Goal: Check status: Check status

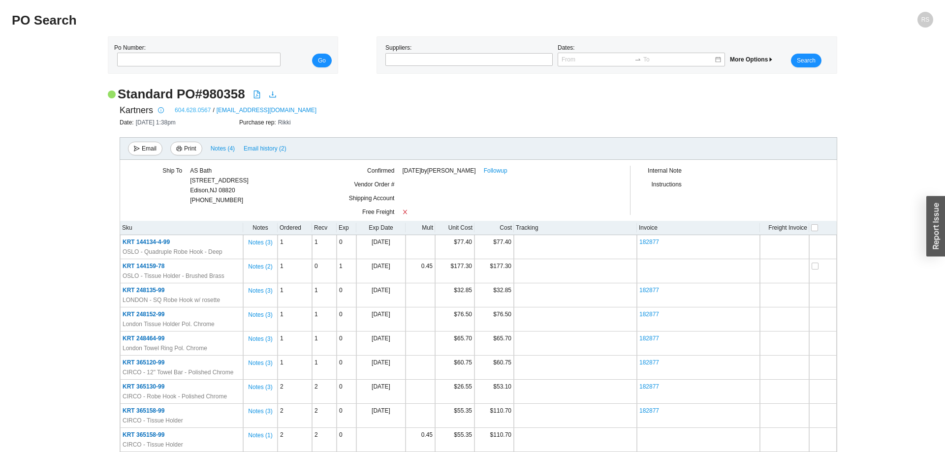
click at [196, 112] on link "604.628.0567" at bounding box center [193, 110] width 36 height 10
click at [500, 172] on link "Followup" at bounding box center [496, 171] width 24 height 10
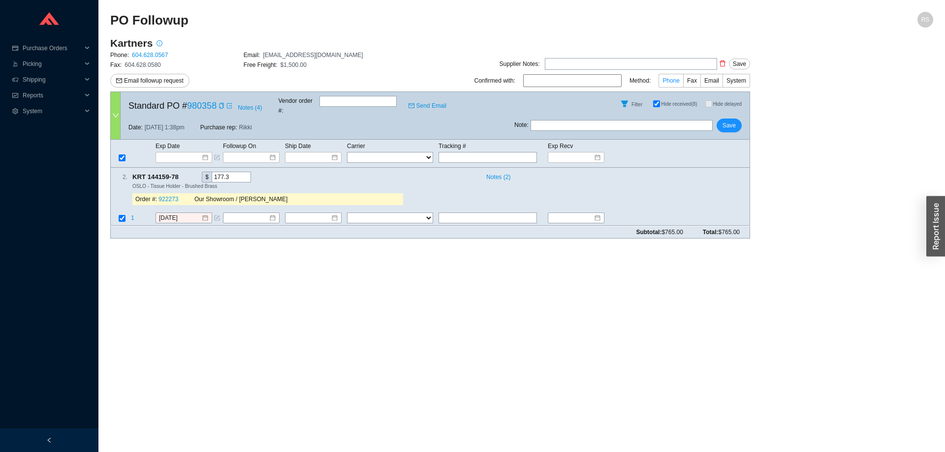
click at [677, 79] on span "Phone" at bounding box center [670, 80] width 17 height 7
click at [683, 83] on input "Phone" at bounding box center [683, 83] width 0 height 0
click at [152, 55] on link "604.628.0567" at bounding box center [150, 55] width 36 height 7
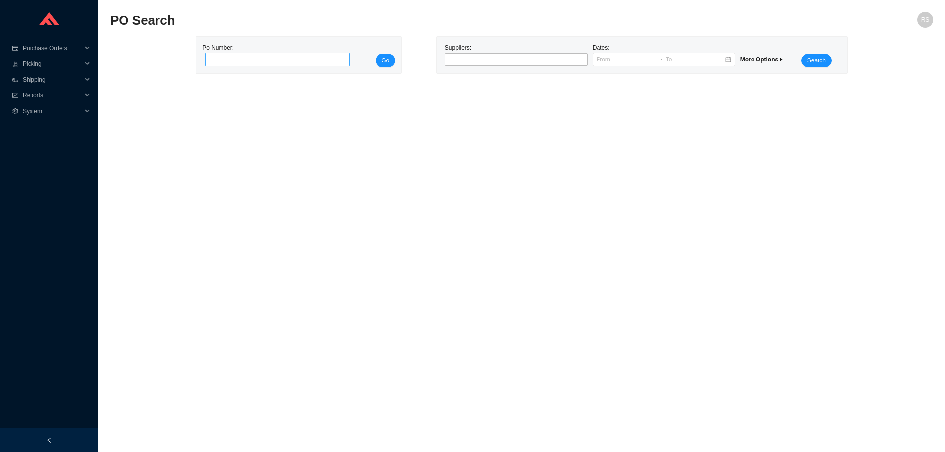
click at [219, 62] on input "tel" at bounding box center [277, 60] width 145 height 14
click at [474, 61] on div at bounding box center [512, 60] width 130 height 10
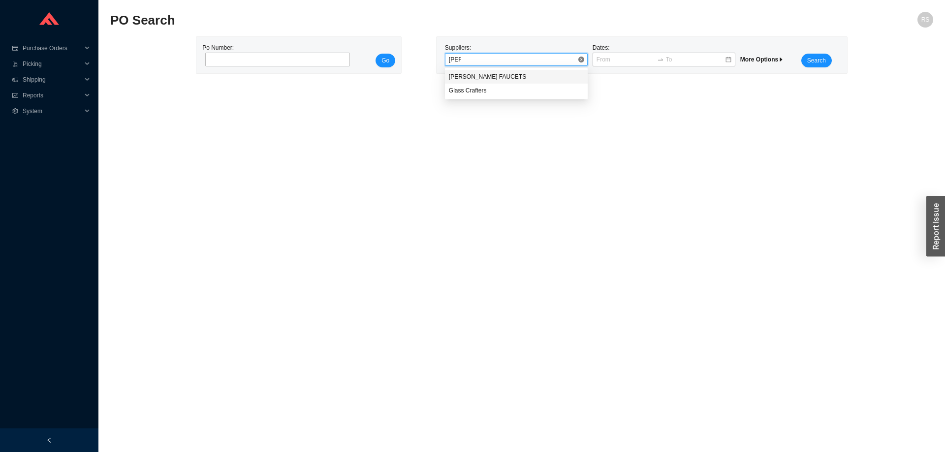
type input "[PERSON_NAME]"
click at [488, 74] on div "[PERSON_NAME] FAUCETS" at bounding box center [516, 76] width 135 height 9
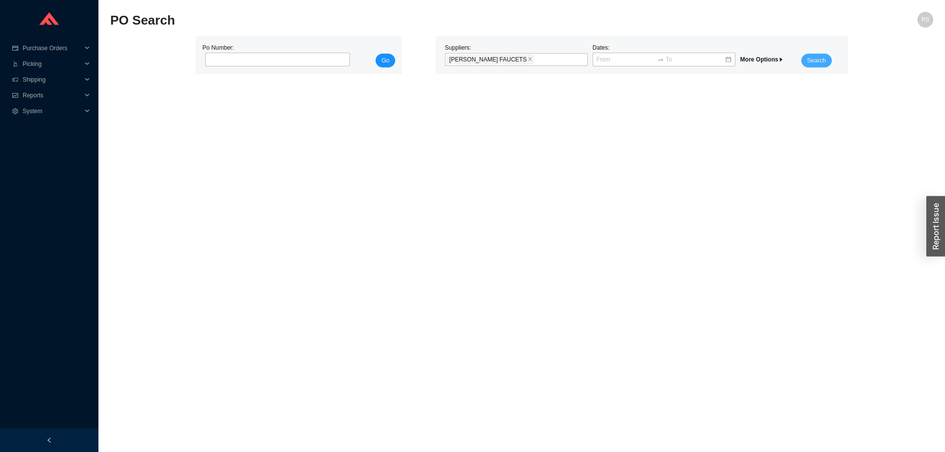
click at [827, 60] on button "Search" at bounding box center [816, 61] width 31 height 14
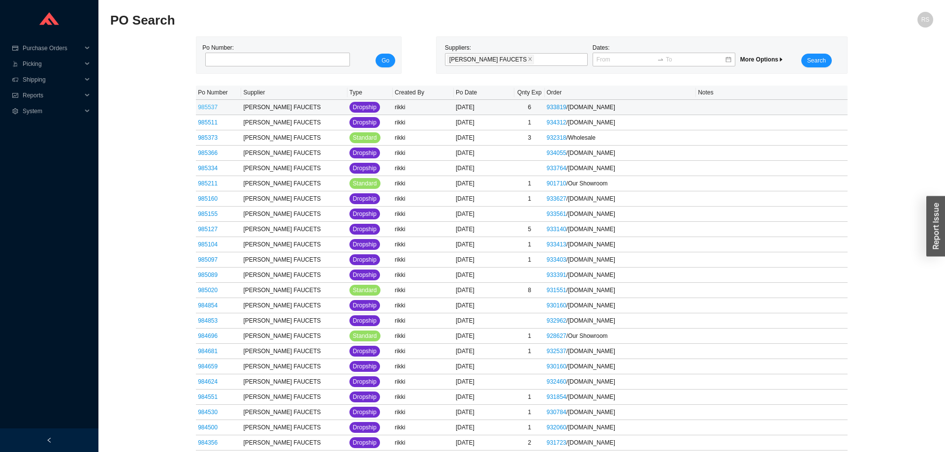
click at [205, 107] on link "985537" at bounding box center [208, 107] width 20 height 7
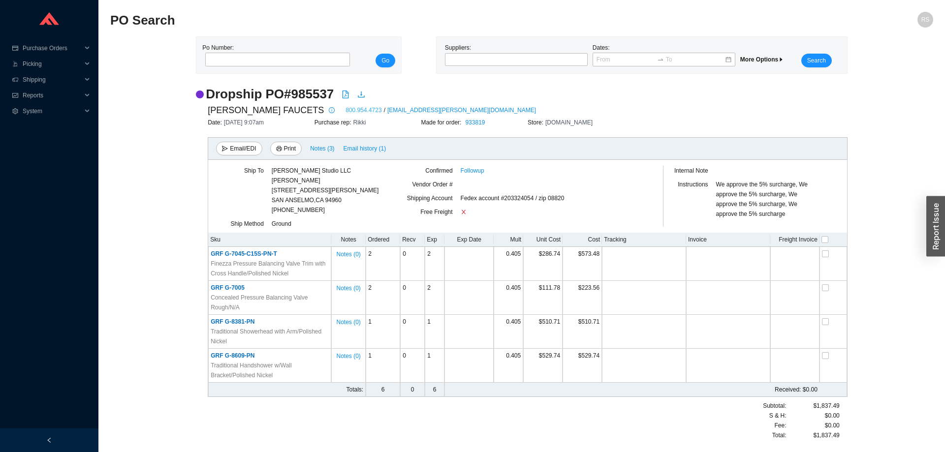
click at [345, 109] on link "800.954.4723" at bounding box center [363, 110] width 36 height 10
